Goal: Contribute content

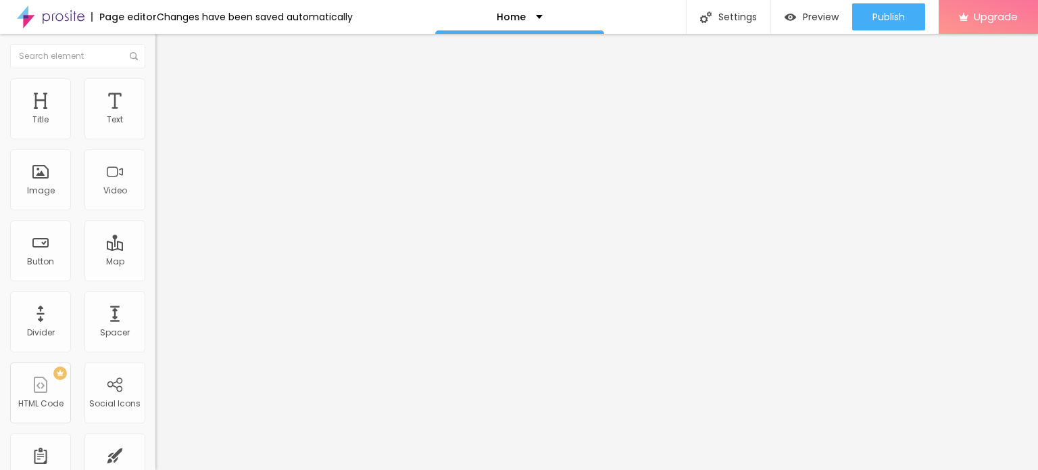
click at [155, 127] on input "Click me" at bounding box center [236, 121] width 162 height 14
paste input "Whatsapp Now 📞 [PHONE_NUMBER]"
type input "Whatsapp Now 📞 [PHONE_NUMBER]"
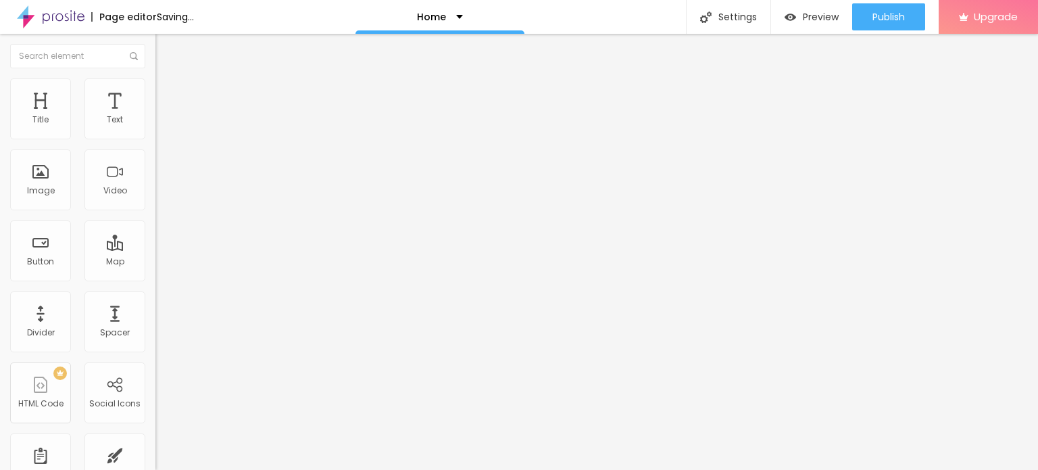
click at [155, 278] on input "https://" at bounding box center [236, 272] width 162 height 14
paste input "[DOMAIN_NAME][URL]"
type input "[URL][DOMAIN_NAME]"
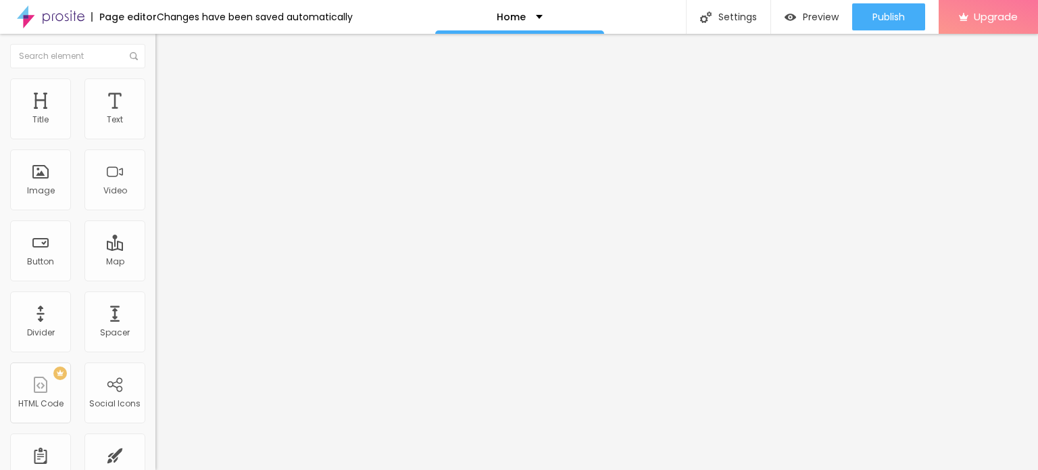
click at [155, 301] on div "Open in new tab" at bounding box center [232, 298] width 155 height 7
click at [155, 116] on span "Add image" at bounding box center [182, 110] width 55 height 11
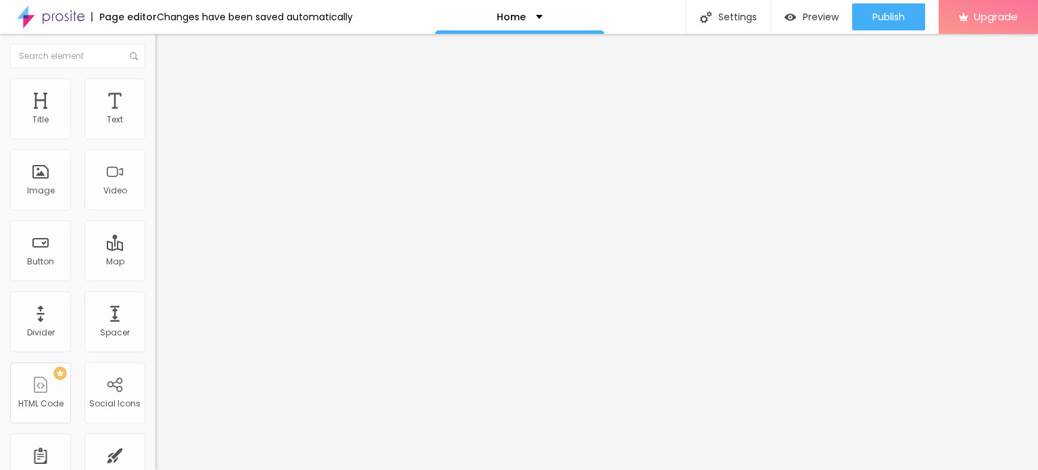
click at [155, 115] on div "Change image" at bounding box center [232, 109] width 155 height 9
click at [155, 116] on span "Change image" at bounding box center [191, 110] width 72 height 11
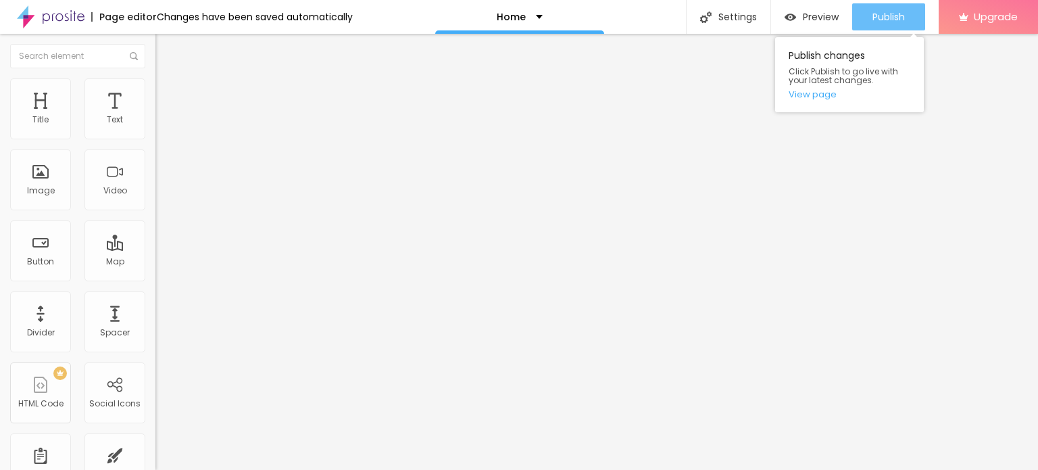
click at [911, 5] on button "Publish" at bounding box center [888, 16] width 73 height 27
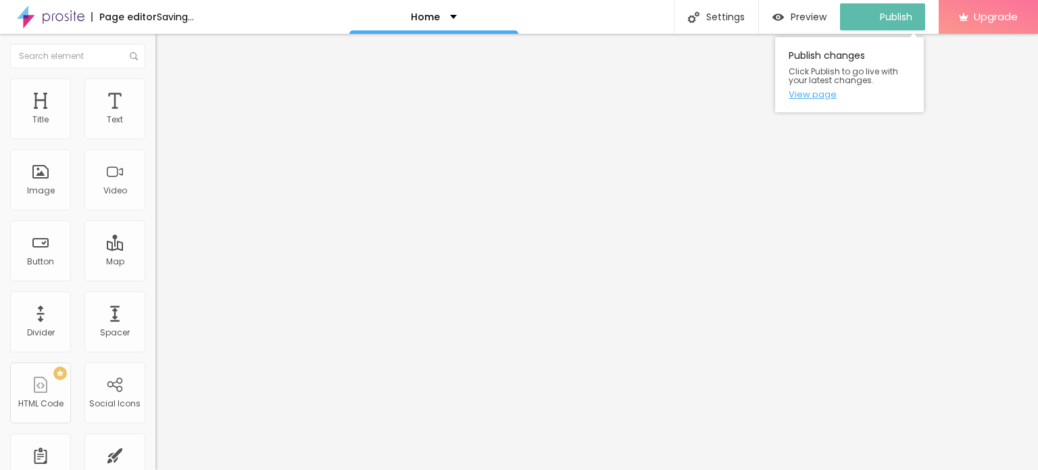
click at [799, 97] on link "View page" at bounding box center [850, 94] width 122 height 9
